Goal: Task Accomplishment & Management: Manage account settings

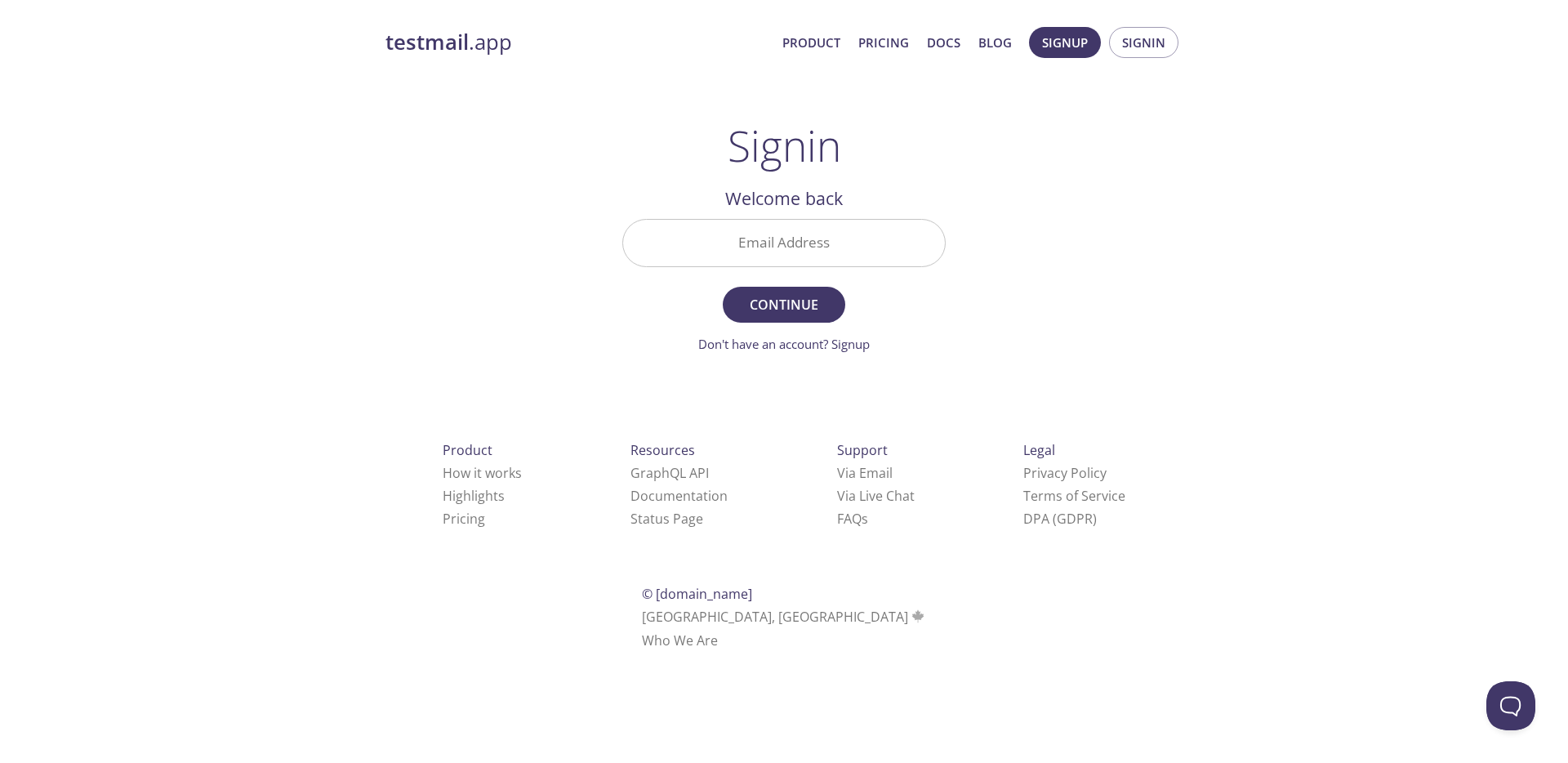
click at [836, 245] on input "Email Address" at bounding box center [784, 243] width 322 height 47
type input "[EMAIL_ADDRESS][DOMAIN_NAME]"
click at [802, 306] on span "Continue" at bounding box center [784, 304] width 87 height 23
click at [773, 245] on input "Signin Security Code" at bounding box center [784, 243] width 322 height 47
drag, startPoint x: 985, startPoint y: 295, endPoint x: 1000, endPoint y: 287, distance: 17.0
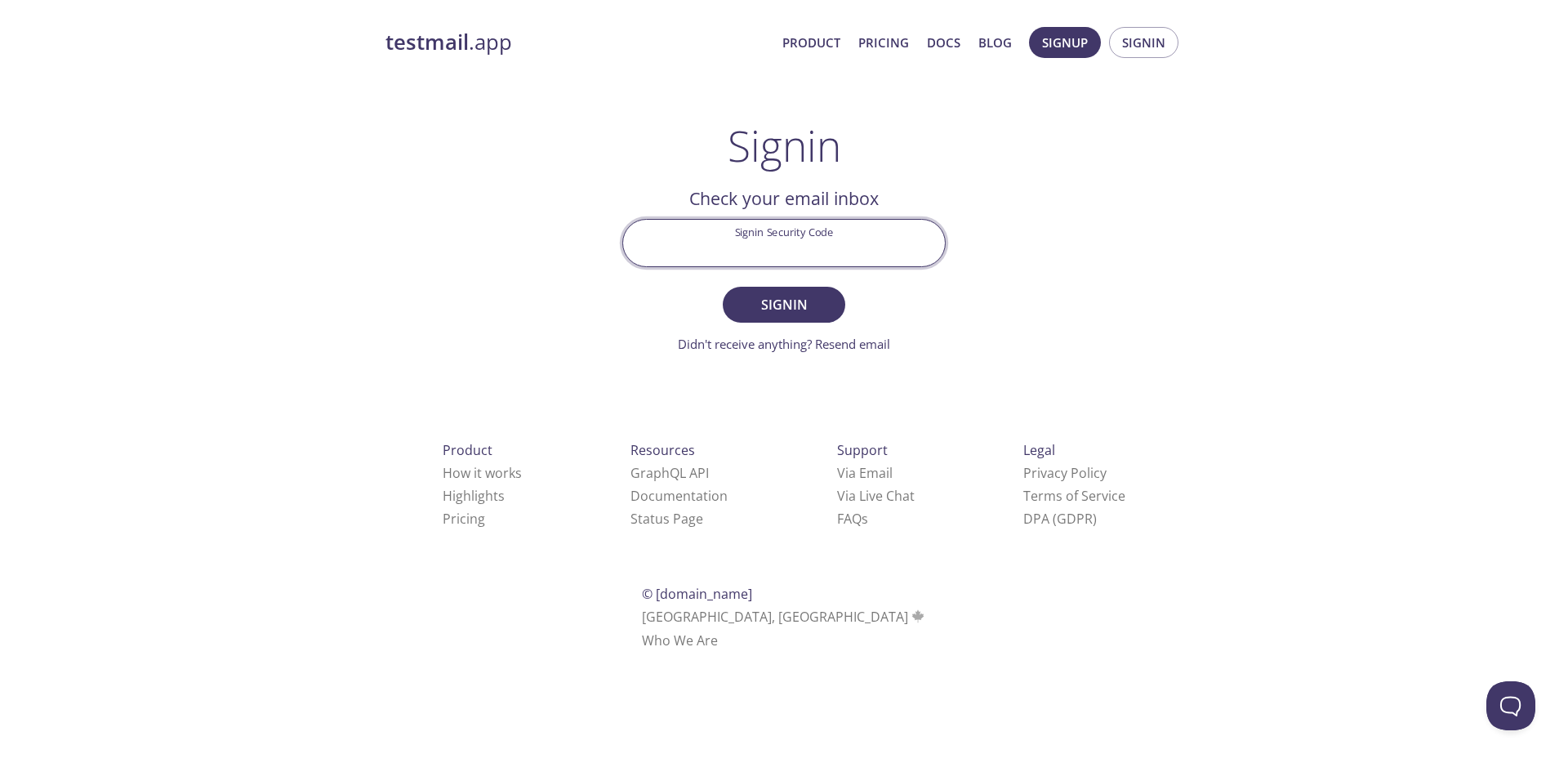
click at [985, 295] on div "testmail .app Product Pricing Docs Blog Signup Signin Signin Welcome back Email…" at bounding box center [784, 357] width 836 height 681
click at [710, 237] on input "Signin Security Code" at bounding box center [784, 243] width 322 height 47
type input "B3CFR7F"
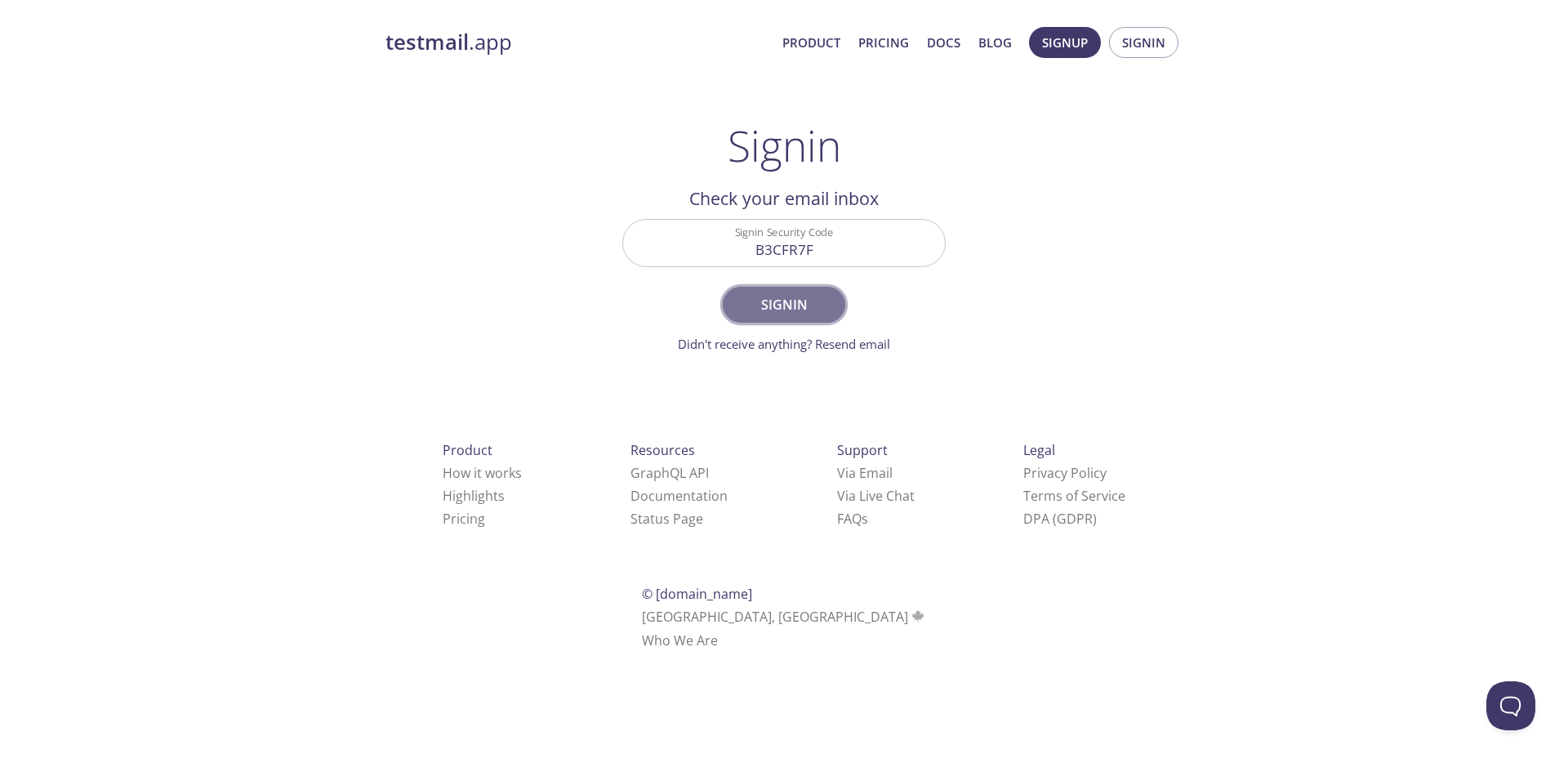
click at [758, 290] on button "Signin" at bounding box center [784, 305] width 122 height 36
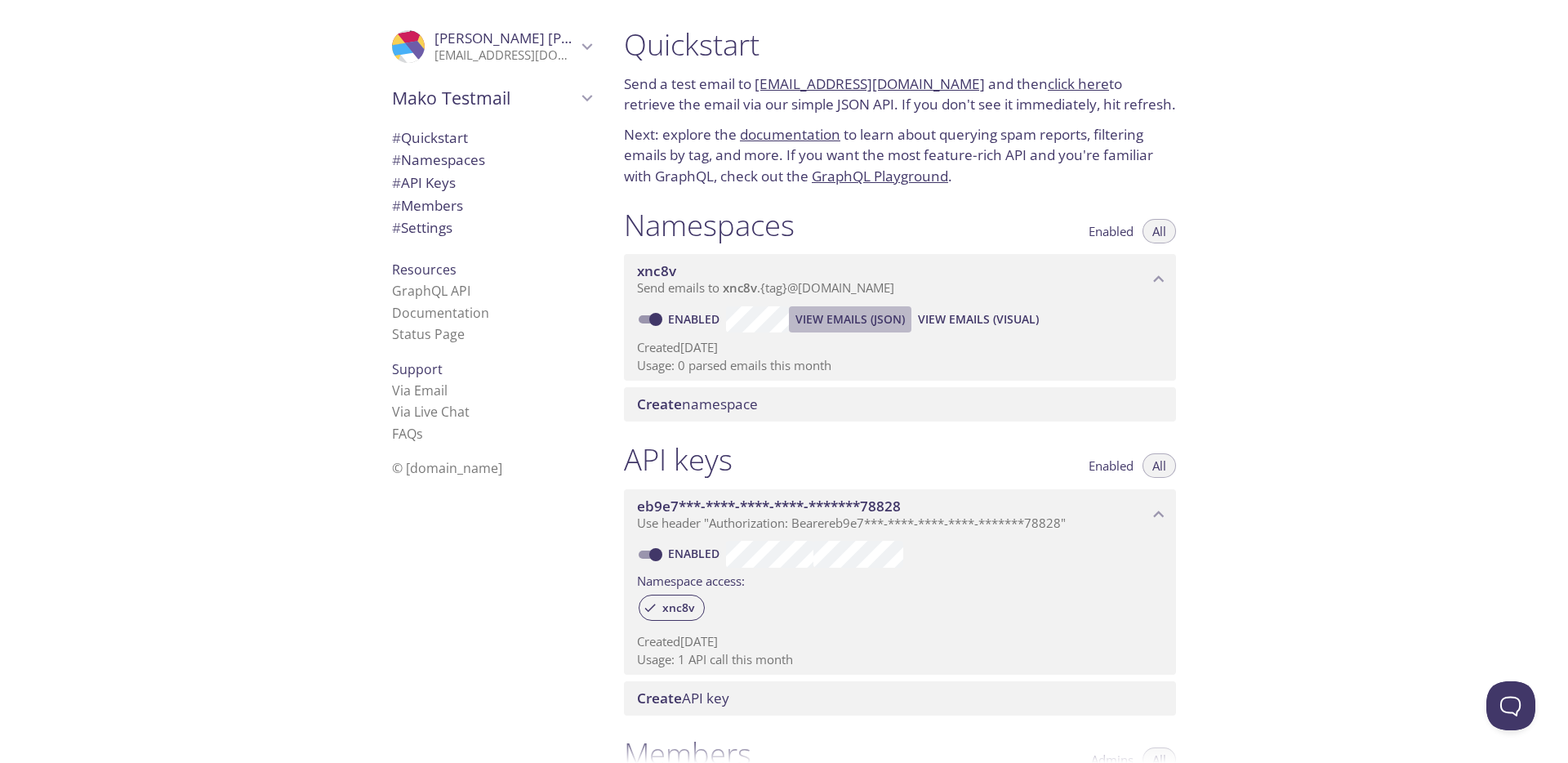
click at [847, 316] on span "View Emails (JSON)" at bounding box center [850, 319] width 109 height 20
click at [982, 319] on span "View Emails (Visual)" at bounding box center [978, 319] width 121 height 20
drag, startPoint x: 672, startPoint y: 364, endPoint x: 806, endPoint y: 363, distance: 134.0
click at [806, 363] on p "Usage: 0 parsed emails this month" at bounding box center [900, 365] width 526 height 17
click at [245, 198] on div ".cls-1 { fill: #6d5ca8; } .cls-2 { fill: #3fc191; } .cls-3 { fill: #3b4752; } .…" at bounding box center [305, 382] width 610 height 763
